Goal: Task Accomplishment & Management: Complete application form

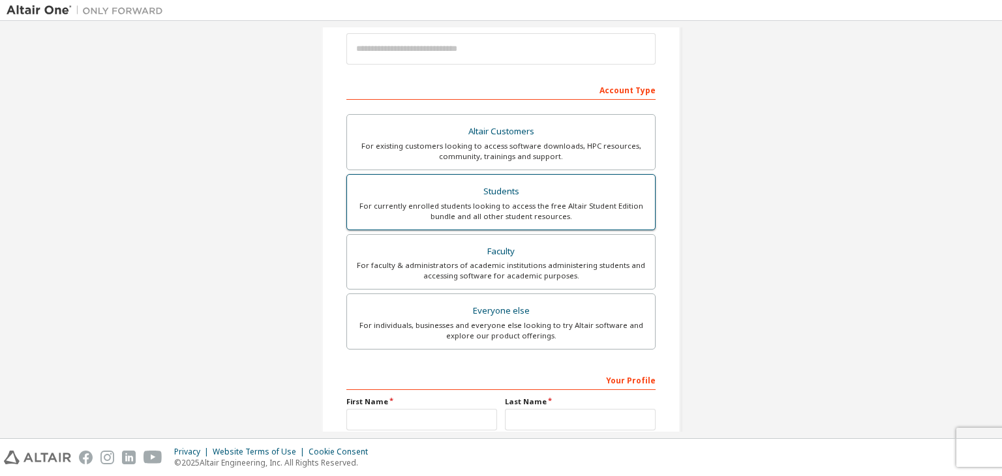
scroll to position [194, 0]
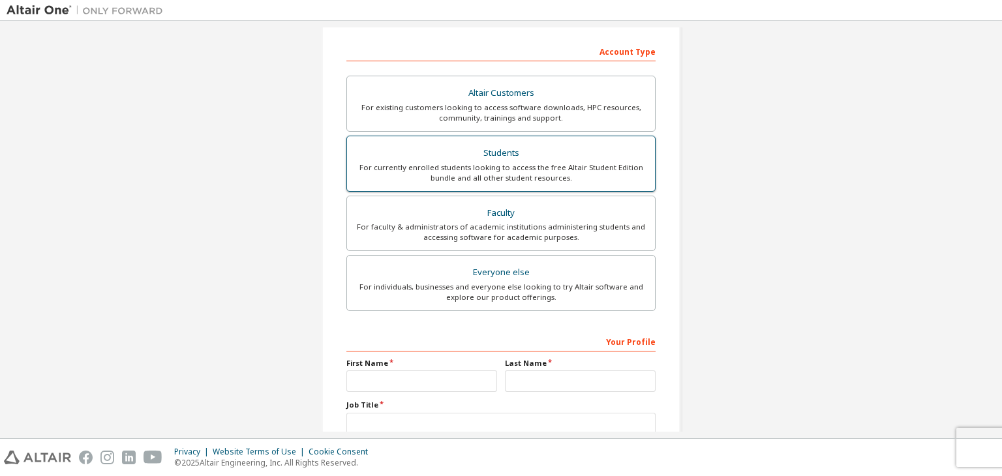
click at [588, 176] on div "For currently enrolled students looking to access the free Altair Student Editi…" at bounding box center [501, 172] width 292 height 21
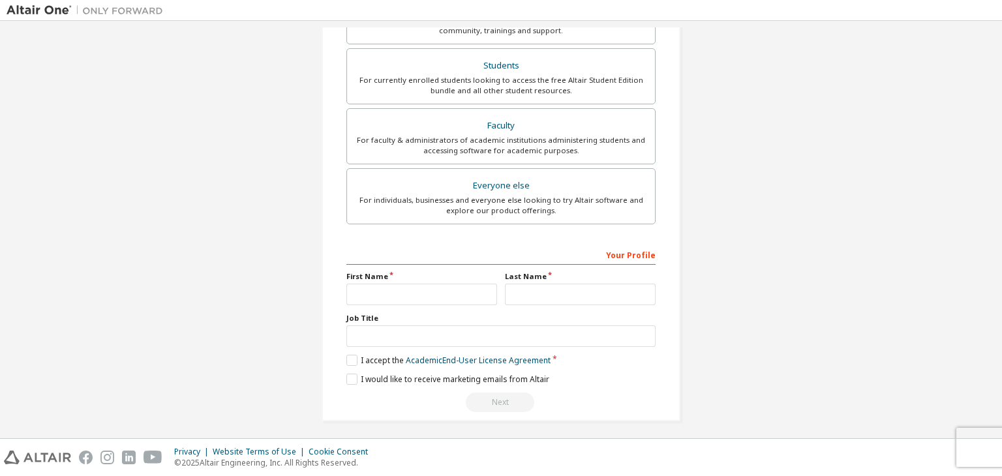
scroll to position [318, 0]
click at [427, 292] on input "text" at bounding box center [421, 292] width 151 height 22
type input "******"
click at [545, 285] on input "text" at bounding box center [580, 292] width 151 height 22
type input "*******"
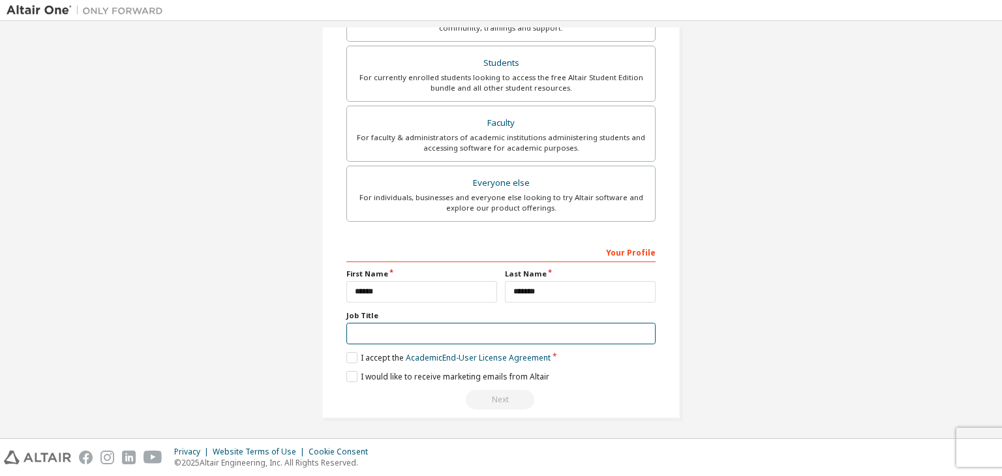
click at [556, 336] on input "text" at bounding box center [500, 334] width 309 height 22
type input "*"
click at [350, 361] on label "I accept the Academic End-User License Agreement" at bounding box center [448, 357] width 204 height 11
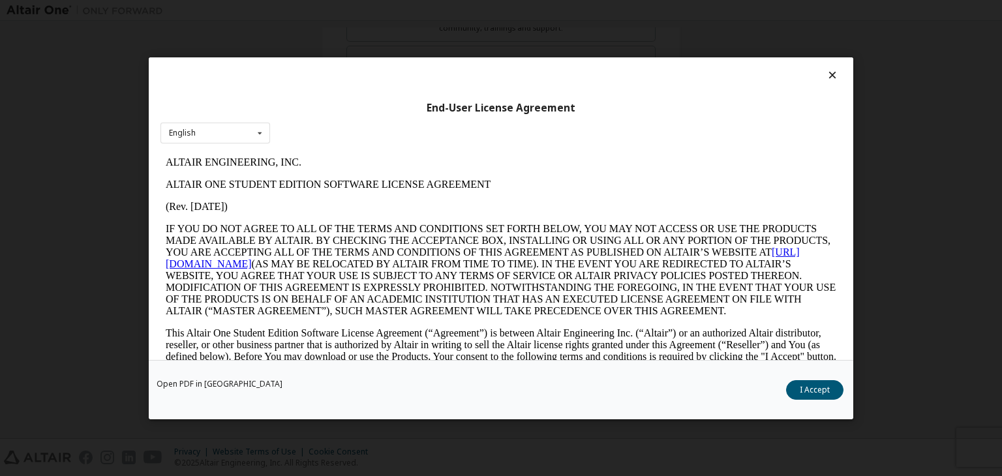
scroll to position [0, 0]
click at [825, 381] on button "I Accept" at bounding box center [814, 390] width 57 height 20
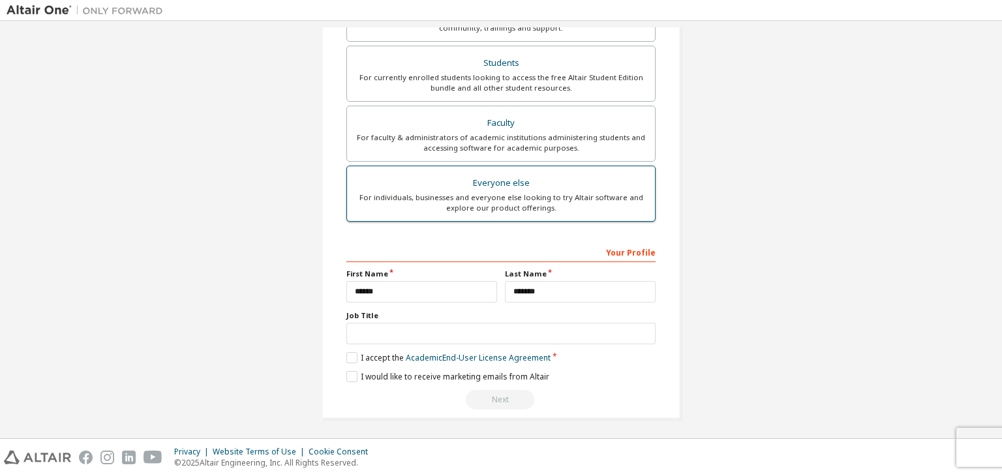
scroll to position [317, 0]
click at [504, 397] on div "Next" at bounding box center [500, 401] width 309 height 20
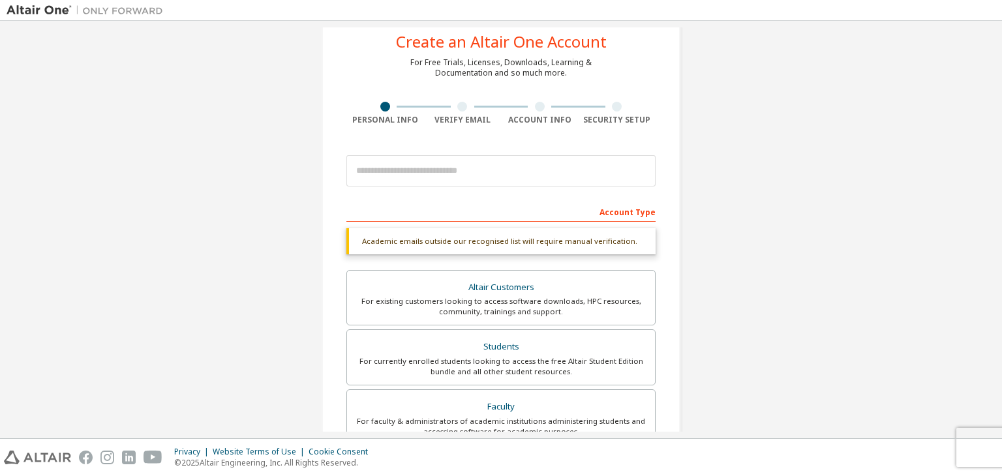
scroll to position [64, 0]
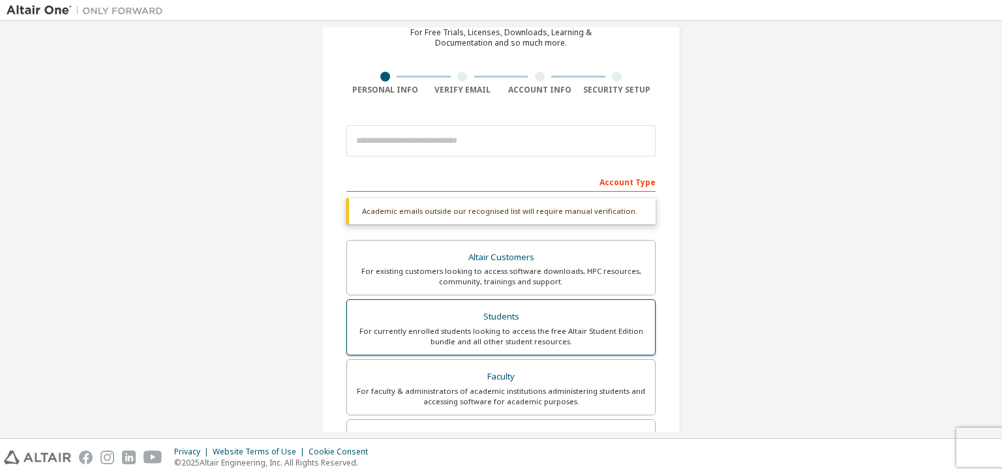
click at [584, 326] on div "For currently enrolled students looking to access the free Altair Student Editi…" at bounding box center [501, 336] width 292 height 21
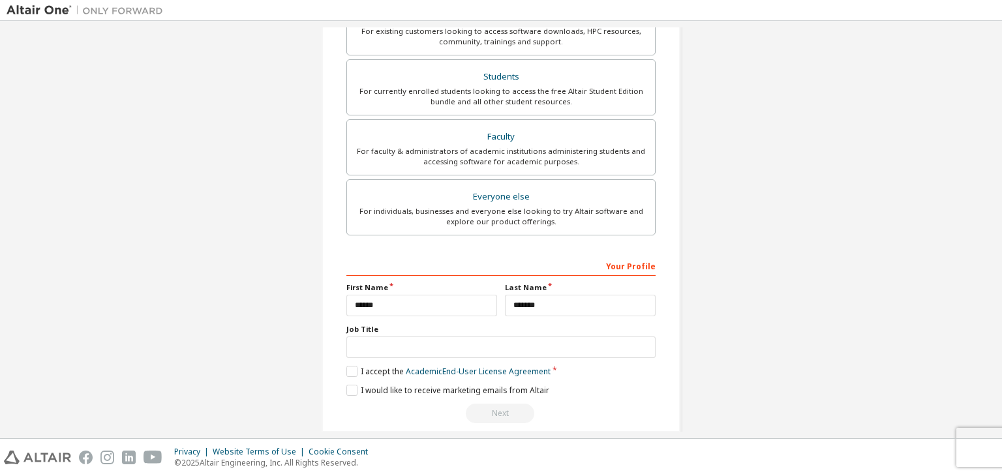
scroll to position [318, 0]
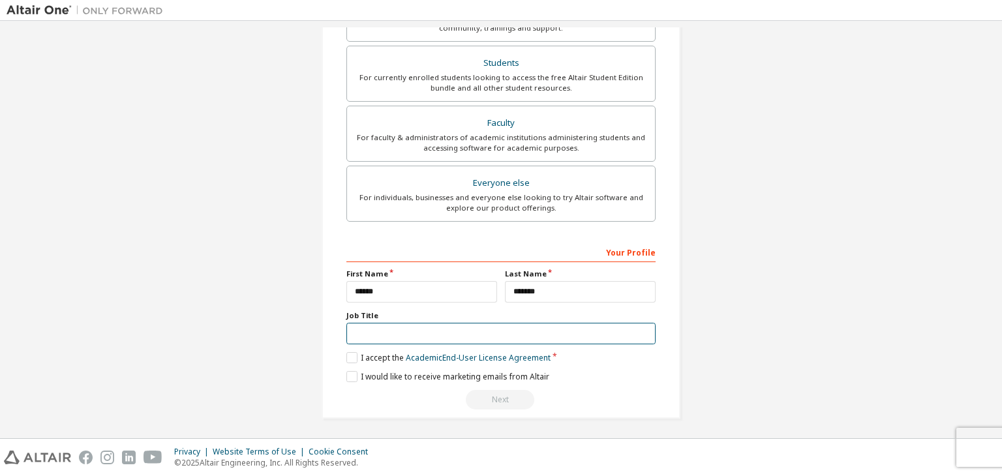
click at [483, 334] on input "text" at bounding box center [500, 334] width 309 height 22
type input "*"
click at [354, 378] on label "I would like to receive marketing emails from Altair" at bounding box center [447, 376] width 203 height 11
click at [352, 355] on label "I accept the Academic End-User License Agreement" at bounding box center [448, 357] width 204 height 11
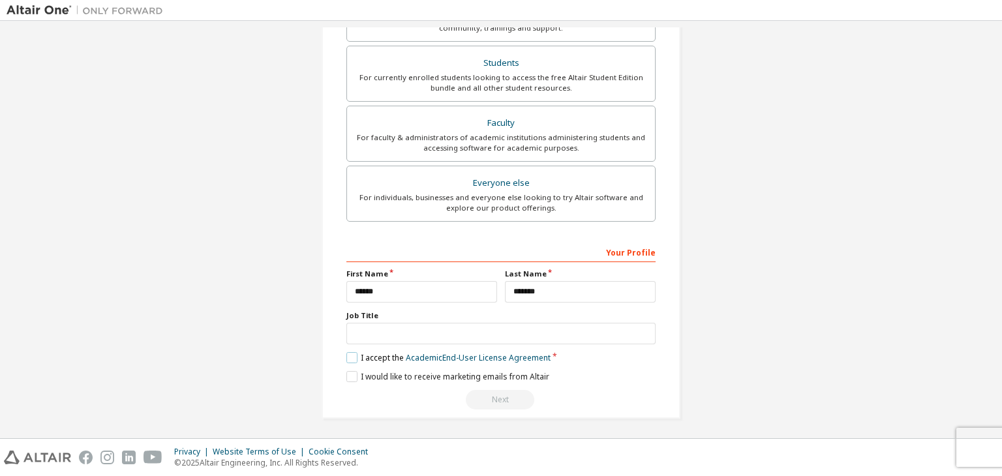
click at [352, 355] on label "I accept the Academic End-User License Agreement" at bounding box center [448, 357] width 204 height 11
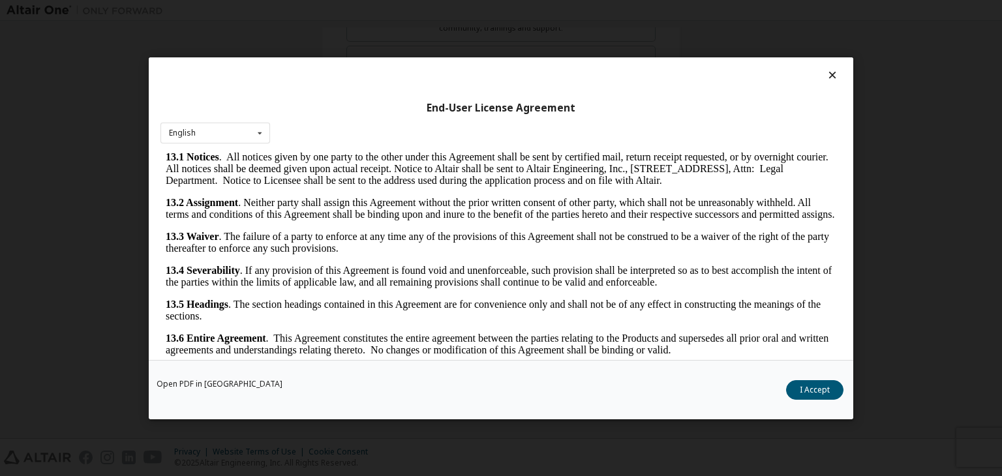
scroll to position [2180, 0]
click at [826, 387] on button "I Accept" at bounding box center [814, 390] width 57 height 20
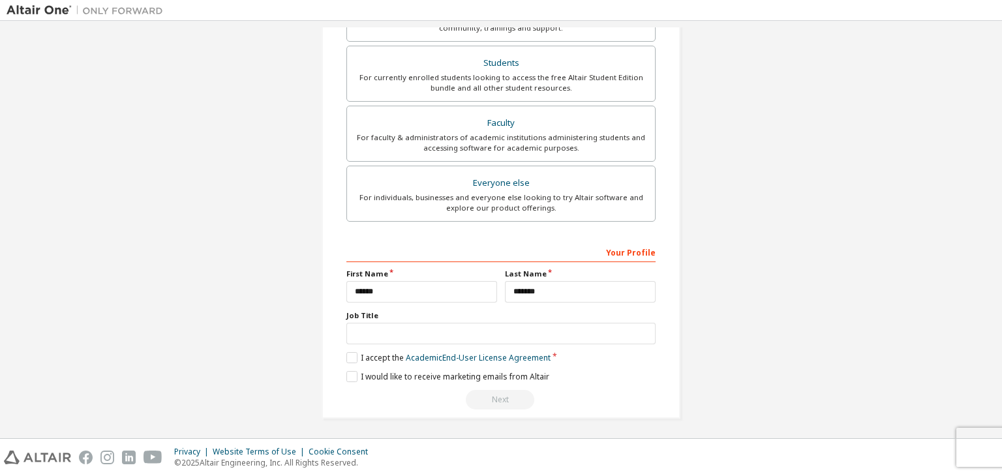
click at [515, 399] on div "Next" at bounding box center [500, 400] width 309 height 20
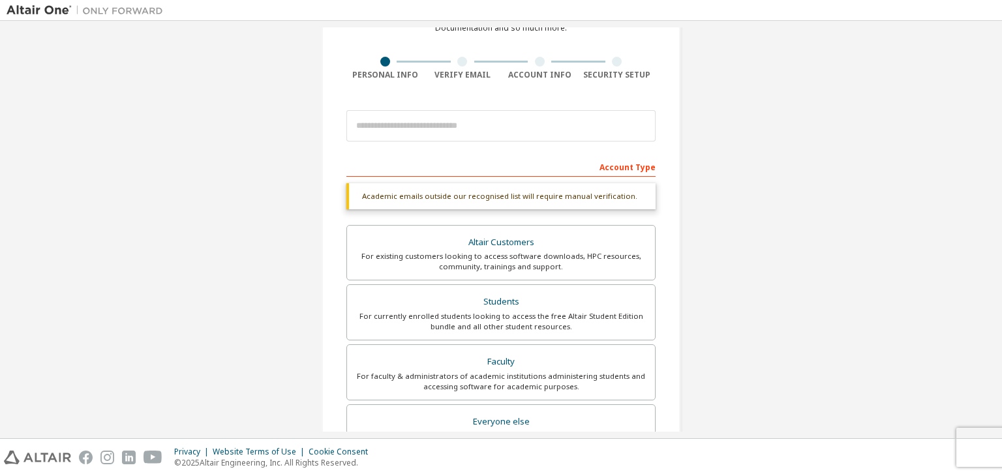
scroll to position [80, 0]
click at [590, 246] on div "Altair Customers" at bounding box center [501, 242] width 292 height 18
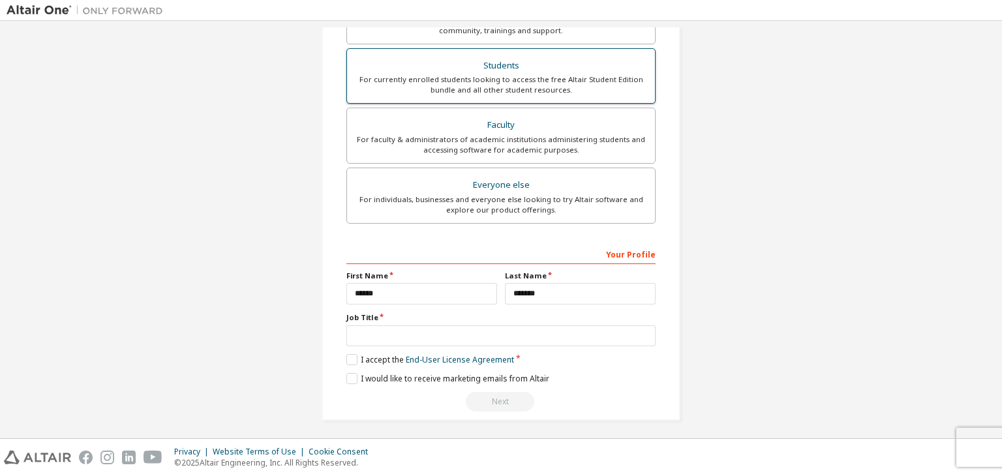
scroll to position [329, 0]
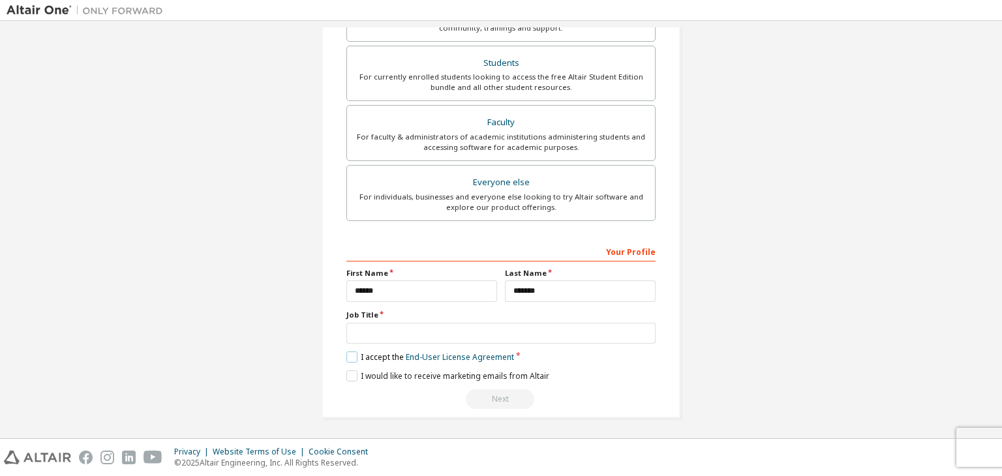
click at [361, 355] on label "I accept the End-User License Agreement" at bounding box center [430, 357] width 168 height 11
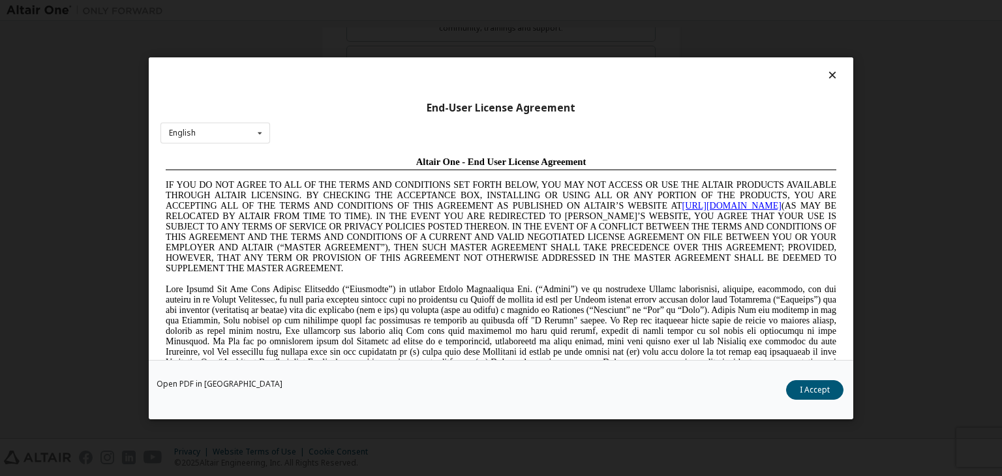
scroll to position [0, 0]
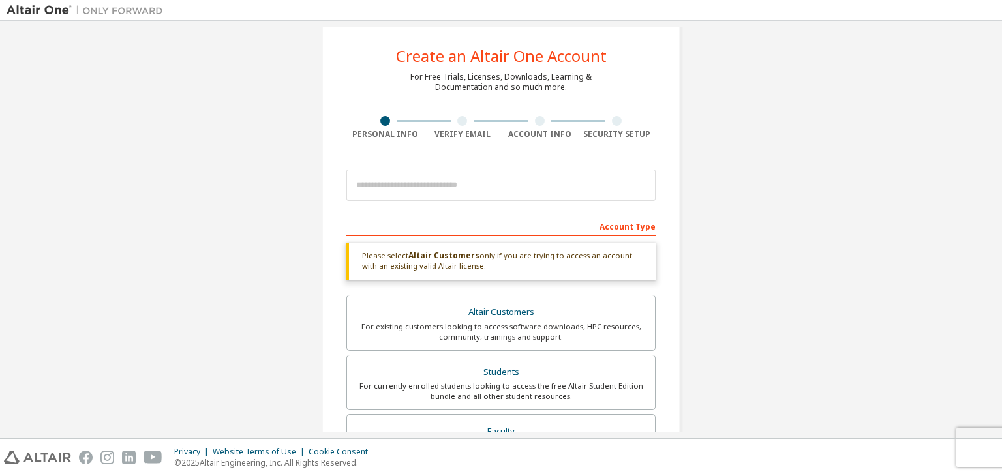
scroll to position [20, 0]
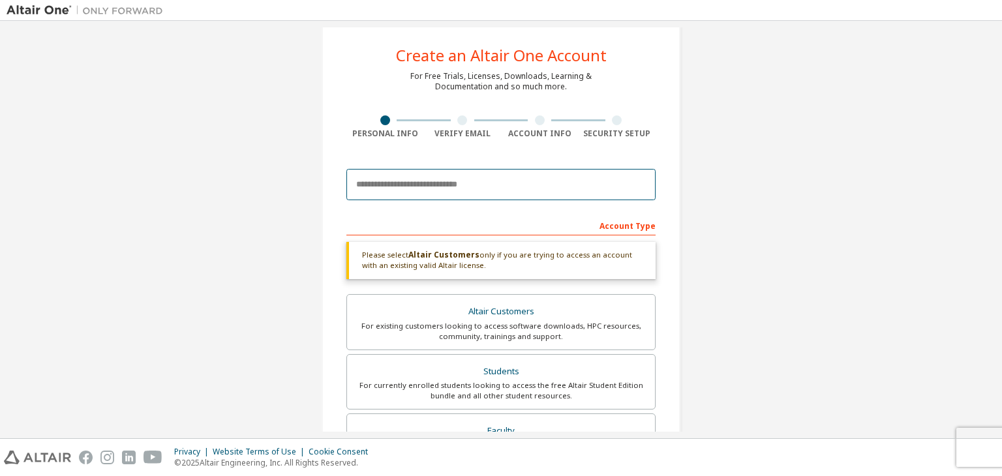
click at [508, 178] on input "email" at bounding box center [500, 184] width 309 height 31
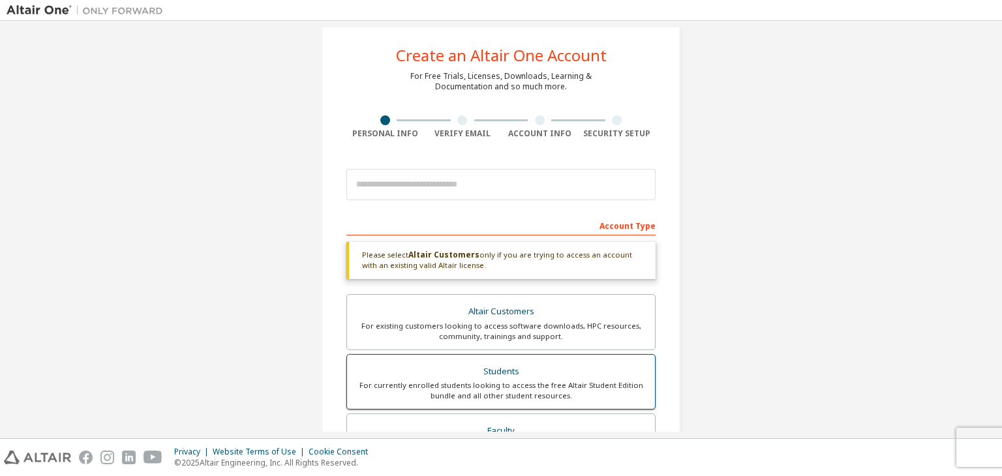
click at [562, 378] on div "Students" at bounding box center [501, 372] width 292 height 18
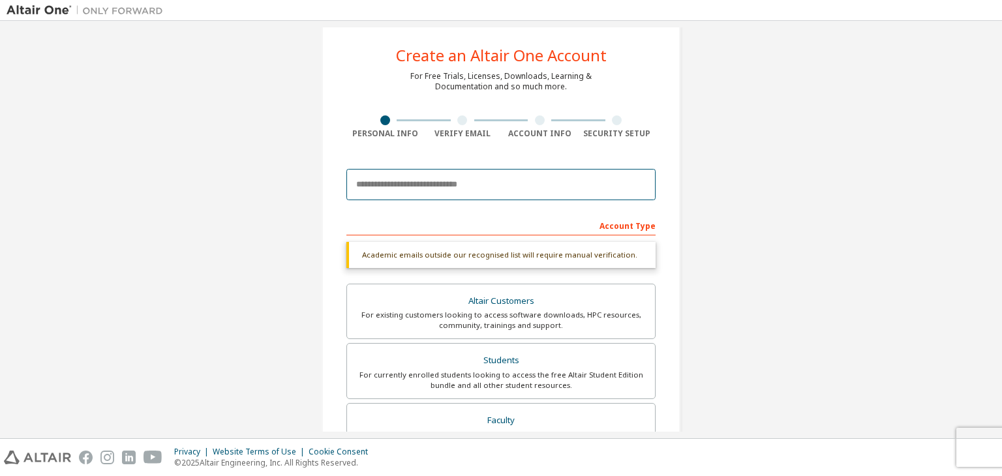
click at [558, 194] on input "email" at bounding box center [500, 184] width 309 height 31
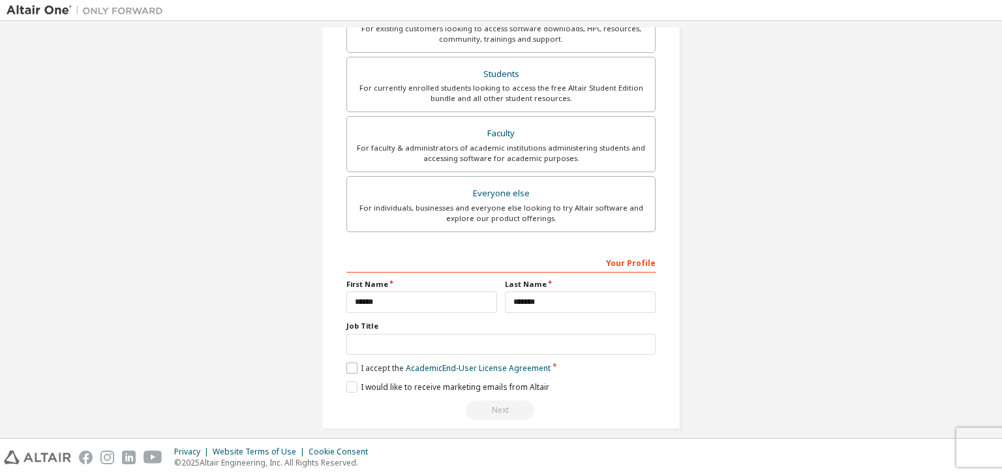
scroll to position [329, 0]
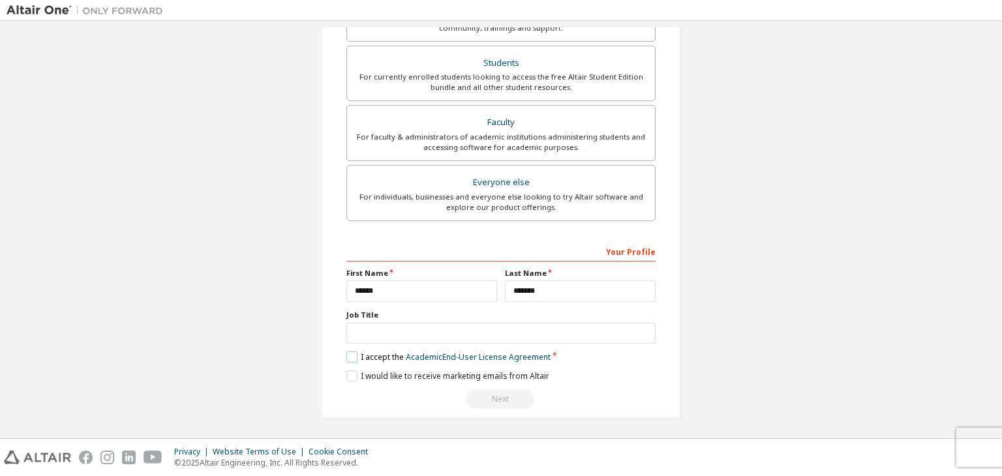
click at [355, 354] on label "I accept the Academic End-User License Agreement" at bounding box center [448, 357] width 204 height 11
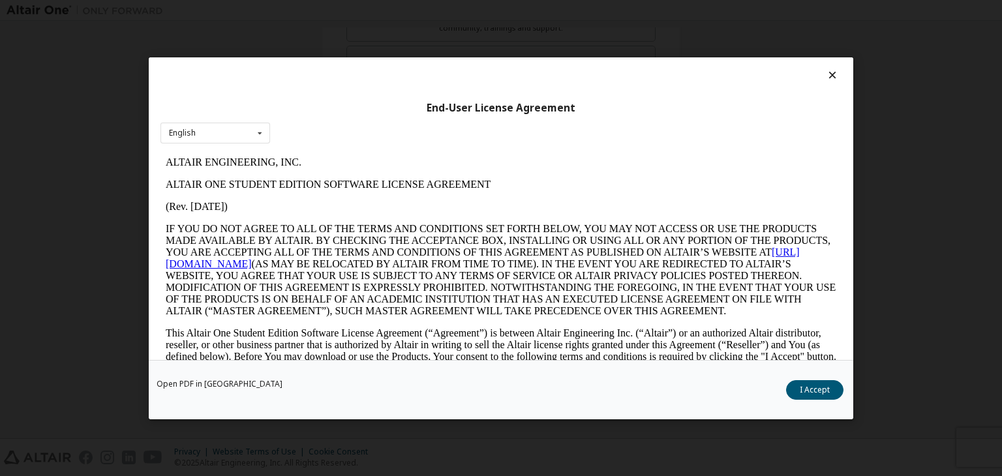
scroll to position [0, 0]
click at [794, 387] on button "I Accept" at bounding box center [814, 390] width 57 height 20
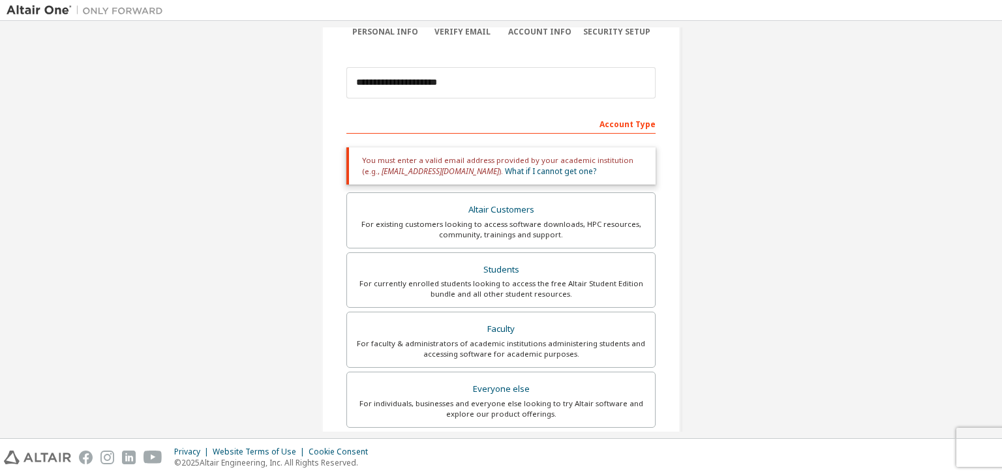
scroll to position [151, 0]
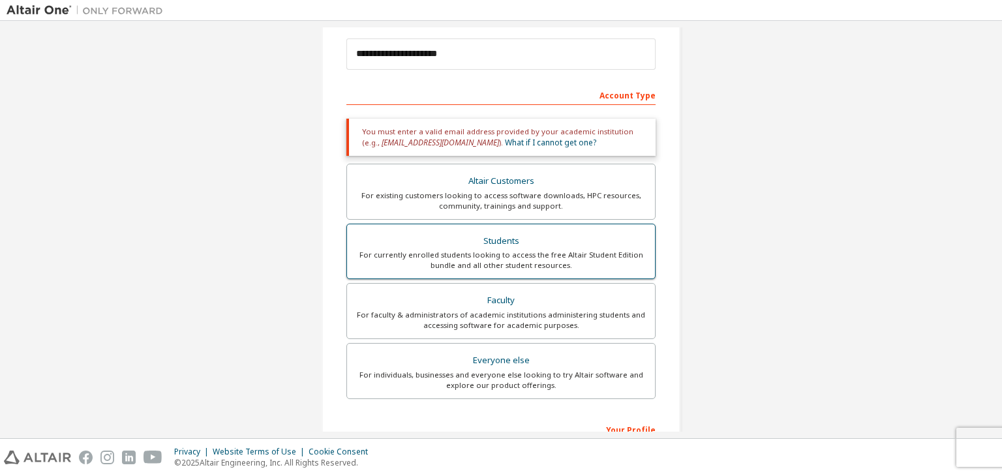
click at [545, 272] on label "Students For currently enrolled students looking to access the free Altair Stud…" at bounding box center [500, 252] width 309 height 56
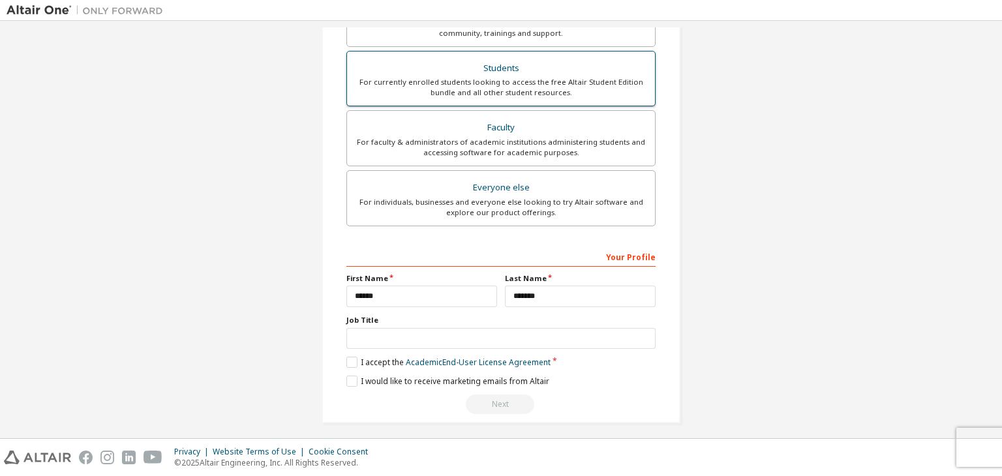
scroll to position [329, 0]
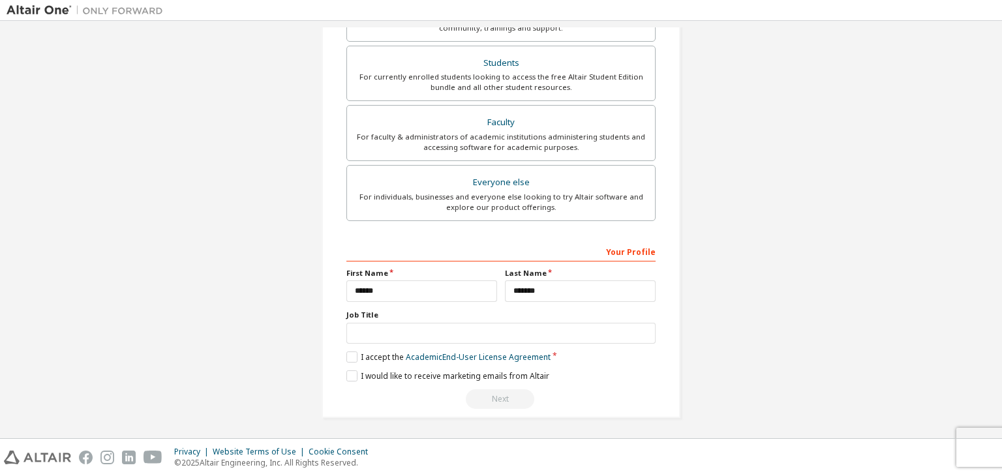
click at [512, 397] on div "Next" at bounding box center [500, 400] width 309 height 20
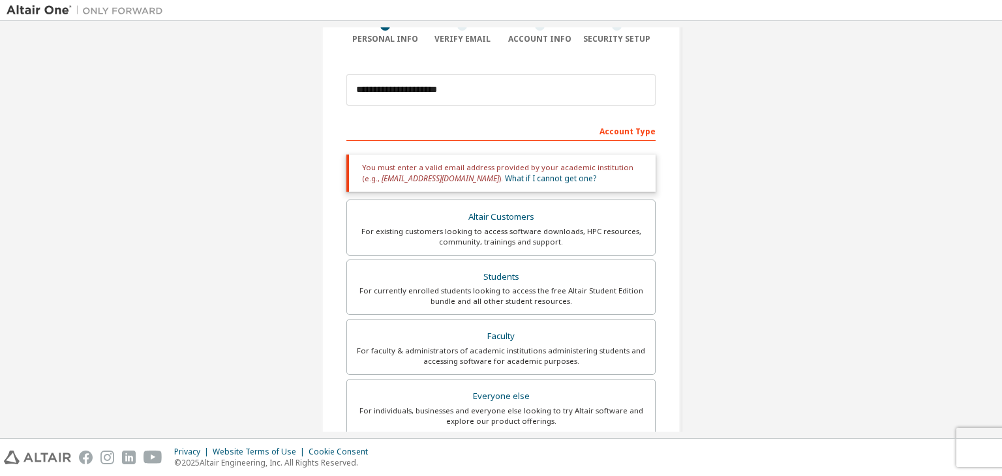
scroll to position [115, 0]
drag, startPoint x: 459, startPoint y: 97, endPoint x: 313, endPoint y: 93, distance: 146.2
click at [313, 93] on div "**********" at bounding box center [501, 280] width 390 height 735
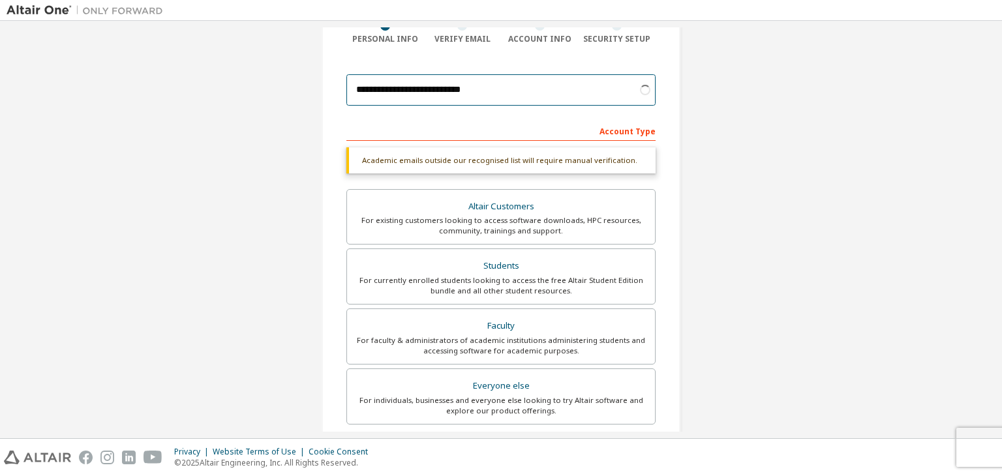
type input "**********"
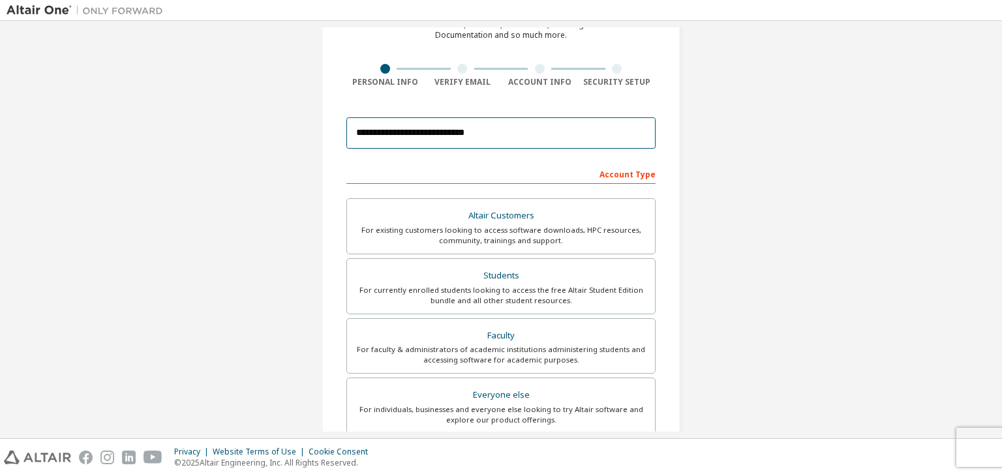
scroll to position [70, 0]
